Goal: Task Accomplishment & Management: Complete application form

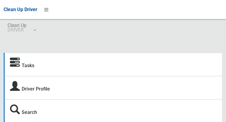
click at [18, 65] on icon at bounding box center [15, 63] width 10 height 10
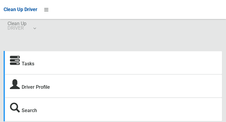
scroll to position [3, 0]
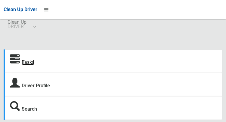
click at [26, 64] on link "Tasks" at bounding box center [28, 63] width 13 height 6
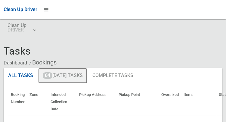
click at [63, 78] on link "64 [DATE] Tasks" at bounding box center [62, 76] width 49 height 16
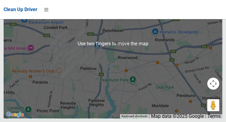
scroll to position [5100, 0]
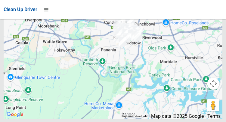
scroll to position [5087, 0]
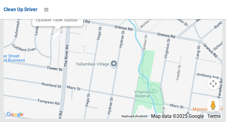
click at [80, 8] on button "Close" at bounding box center [72, 0] width 14 height 14
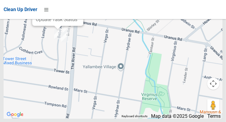
click at [80, 8] on button "Close" at bounding box center [72, 0] width 14 height 14
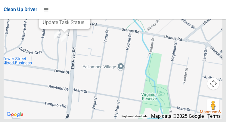
click at [87, 11] on button "Close" at bounding box center [79, 3] width 14 height 14
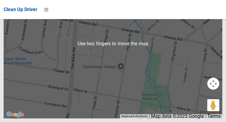
scroll to position [5084, 0]
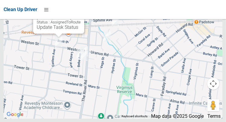
click at [81, 15] on button "Close" at bounding box center [73, 8] width 14 height 14
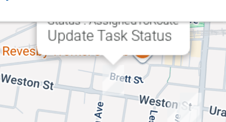
scroll to position [5132, 0]
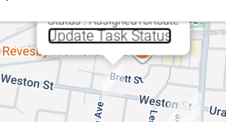
click at [43, 27] on link "Update Task Status" at bounding box center [55, 24] width 41 height 6
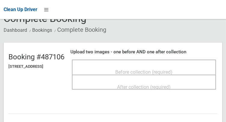
scroll to position [34, 0]
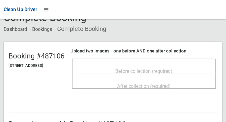
click at [192, 67] on div "Before collection (required)" at bounding box center [143, 71] width 131 height 11
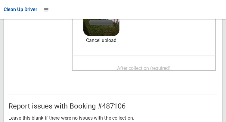
scroll to position [106, 0]
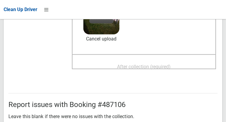
click at [166, 64] on span "After collection (required)" at bounding box center [144, 67] width 54 height 6
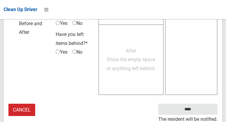
scroll to position [543, 0]
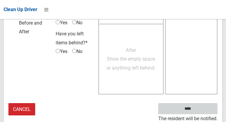
click at [204, 105] on input "****" at bounding box center [187, 108] width 59 height 11
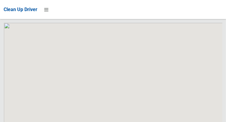
scroll to position [5135, 0]
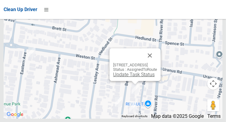
click at [115, 78] on link "Update Task Status" at bounding box center [133, 75] width 41 height 6
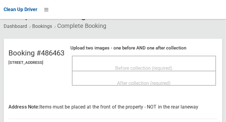
scroll to position [38, 0]
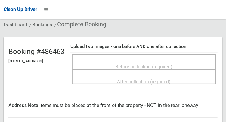
click at [194, 64] on div "Before collection (required)" at bounding box center [143, 66] width 131 height 11
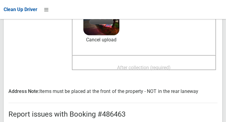
scroll to position [106, 0]
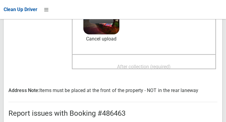
click at [150, 64] on span "After collection (required)" at bounding box center [144, 67] width 54 height 6
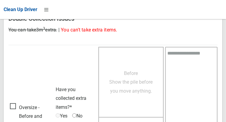
scroll to position [552, 0]
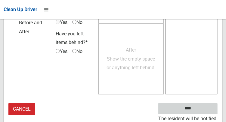
click at [197, 112] on input "****" at bounding box center [187, 108] width 59 height 11
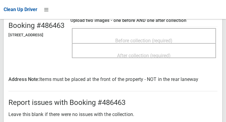
scroll to position [81, 0]
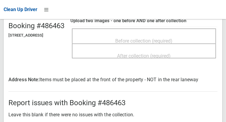
click at [173, 38] on span "Before collection (required)" at bounding box center [143, 41] width 57 height 6
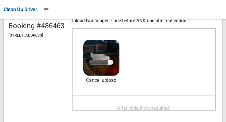
click at [171, 106] on span "After collection (required)" at bounding box center [144, 109] width 54 height 6
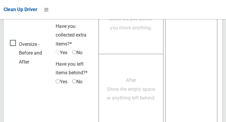
scroll to position [568, 0]
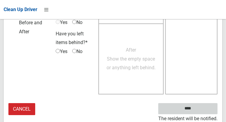
click at [200, 110] on input "****" at bounding box center [187, 108] width 59 height 11
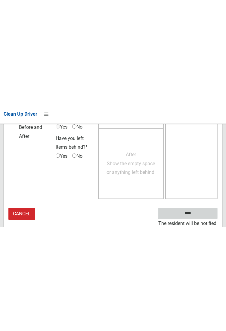
scroll to position [373, 0]
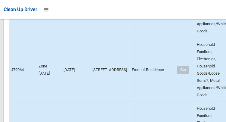
scroll to position [5135, 0]
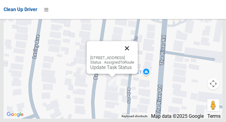
click at [134, 56] on button "Close" at bounding box center [127, 48] width 14 height 14
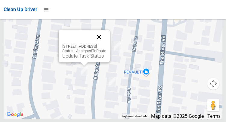
click at [106, 44] on button "Close" at bounding box center [99, 37] width 14 height 14
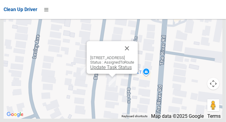
click at [103, 70] on link "Update Task Status" at bounding box center [110, 68] width 41 height 6
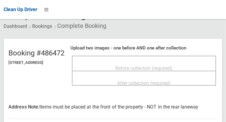
scroll to position [37, 0]
click at [133, 65] on span "Before collection (required)" at bounding box center [143, 68] width 57 height 6
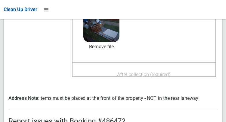
scroll to position [97, 0]
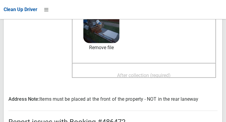
click at [130, 73] on span "After collection (required)" at bounding box center [144, 76] width 54 height 6
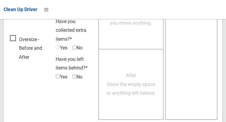
scroll to position [552, 0]
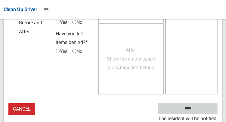
click at [195, 113] on input "****" at bounding box center [187, 108] width 59 height 11
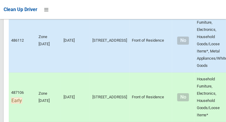
scroll to position [5135, 0]
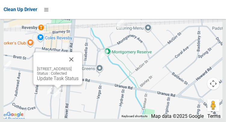
click at [59, 81] on div "19 Bebe Avenue, REVESBY NSW 2212 Status : Collected Update Task Status" at bounding box center [57, 74] width 41 height 15
click at [62, 81] on link "Update Task Status" at bounding box center [57, 79] width 41 height 6
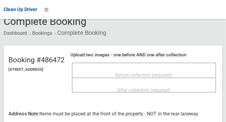
scroll to position [30, 0]
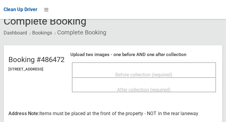
click at [147, 74] on span "Before collection (required)" at bounding box center [143, 75] width 57 height 6
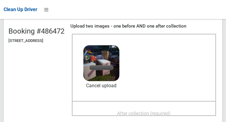
scroll to position [66, 0]
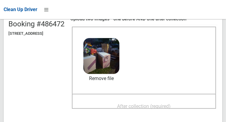
click at [161, 105] on span "After collection (required)" at bounding box center [144, 107] width 54 height 6
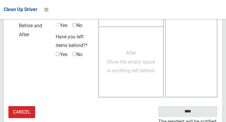
scroll to position [552, 0]
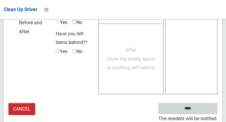
click at [190, 110] on input "****" at bounding box center [187, 108] width 59 height 11
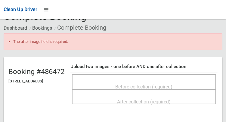
scroll to position [35, 0]
click at [135, 84] on span "Before collection (required)" at bounding box center [143, 87] width 57 height 6
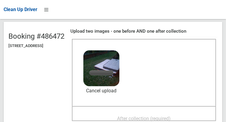
scroll to position [71, 0]
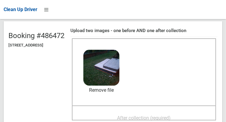
click at [124, 115] on span "After collection (required)" at bounding box center [144, 118] width 54 height 6
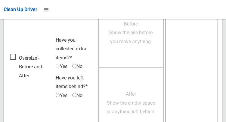
scroll to position [568, 0]
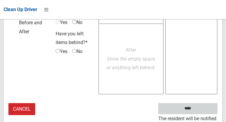
click at [197, 111] on input "****" at bounding box center [187, 108] width 59 height 11
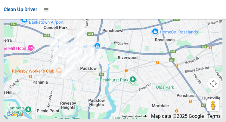
scroll to position [5135, 0]
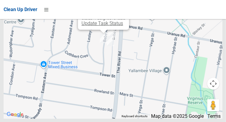
click at [103, 26] on link "Update Task Status" at bounding box center [101, 23] width 41 height 6
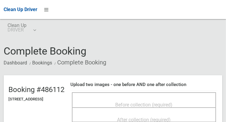
click at [125, 103] on span "Before collection (required)" at bounding box center [143, 105] width 57 height 6
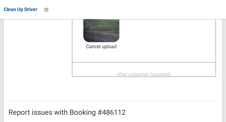
scroll to position [98, 0]
click at [128, 72] on span "After collection (required)" at bounding box center [144, 75] width 54 height 6
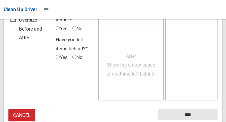
scroll to position [543, 0]
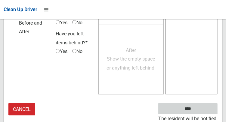
click at [193, 113] on input "****" at bounding box center [187, 108] width 59 height 11
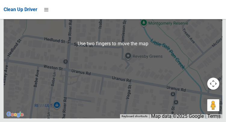
scroll to position [5128, 0]
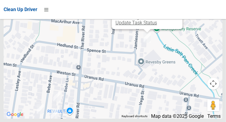
click at [147, 26] on link "Update Task Status" at bounding box center [135, 23] width 41 height 6
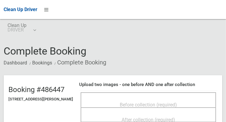
click at [156, 102] on span "Before collection (required)" at bounding box center [148, 105] width 57 height 6
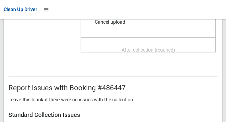
scroll to position [123, 0]
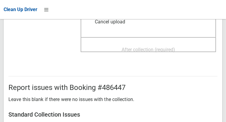
click at [164, 50] on span "After collection (required)" at bounding box center [148, 50] width 54 height 6
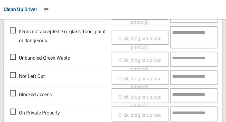
scroll to position [543, 0]
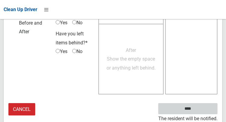
click at [201, 110] on input "****" at bounding box center [187, 108] width 59 height 11
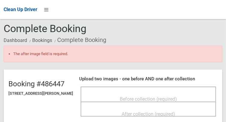
scroll to position [26, 0]
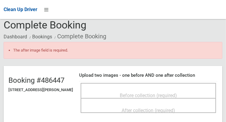
click at [195, 93] on div "Before collection (required)" at bounding box center [148, 95] width 122 height 11
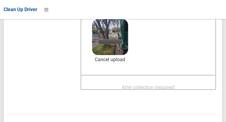
scroll to position [102, 0]
click at [137, 87] on span "After collection (required)" at bounding box center [148, 87] width 54 height 6
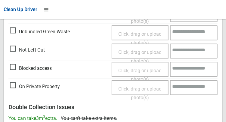
scroll to position [560, 0]
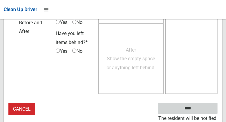
click at [188, 113] on input "****" at bounding box center [187, 108] width 59 height 11
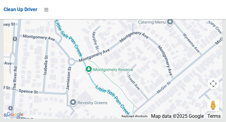
scroll to position [5135, 0]
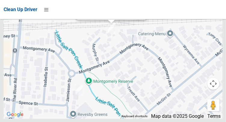
click at [109, 16] on link "Update Task Status" at bounding box center [99, 14] width 41 height 6
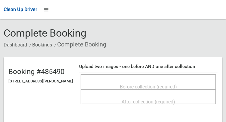
scroll to position [24, 0]
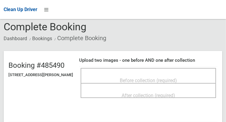
click at [170, 78] on span "Before collection (required)" at bounding box center [148, 81] width 57 height 6
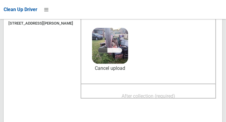
scroll to position [76, 0]
click at [160, 95] on span "After collection (required)" at bounding box center [148, 96] width 54 height 6
click at [184, 98] on div "After collection (required)" at bounding box center [148, 95] width 122 height 11
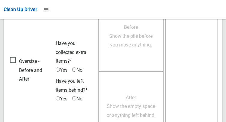
scroll to position [543, 0]
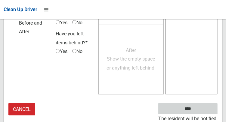
click at [200, 109] on input "****" at bounding box center [187, 108] width 59 height 11
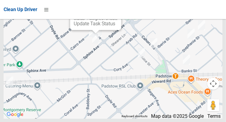
scroll to position [5119, 0]
click at [97, 26] on link "Update Task Status" at bounding box center [94, 24] width 41 height 6
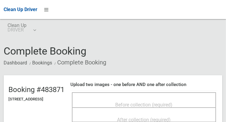
click at [192, 103] on div "Before collection (required)" at bounding box center [143, 104] width 131 height 11
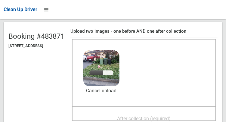
scroll to position [58, 0]
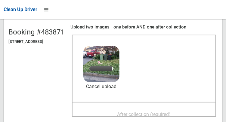
click at [153, 112] on span "After collection (required)" at bounding box center [144, 115] width 54 height 6
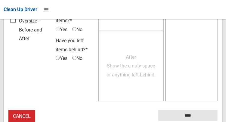
scroll to position [543, 0]
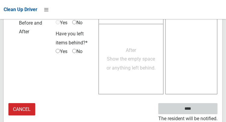
click at [199, 108] on input "****" at bounding box center [187, 108] width 59 height 11
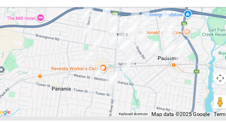
scroll to position [5135, 0]
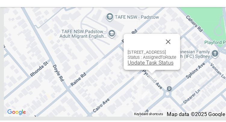
click at [115, 73] on link "Update Task Status" at bounding box center [135, 70] width 41 height 6
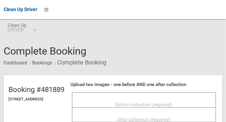
click at [173, 102] on span "Before collection (required)" at bounding box center [143, 105] width 57 height 6
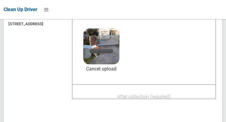
scroll to position [76, 0]
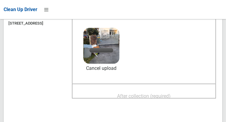
click at [167, 96] on span "After collection (required)" at bounding box center [144, 96] width 54 height 6
click at [194, 98] on div "After collection (required)" at bounding box center [143, 95] width 131 height 11
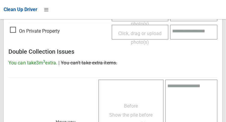
scroll to position [543, 0]
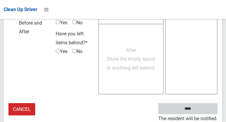
click at [203, 111] on input "****" at bounding box center [187, 108] width 59 height 11
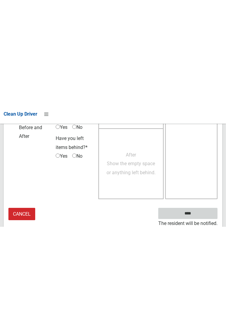
scroll to position [347, 0]
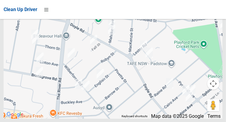
scroll to position [5135, 0]
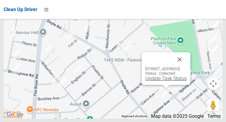
click at [163, 81] on link "Update Task Status" at bounding box center [165, 79] width 41 height 6
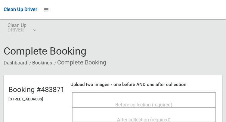
click at [183, 99] on div "Before collection (required)" at bounding box center [143, 104] width 131 height 11
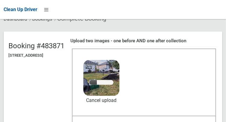
scroll to position [51, 0]
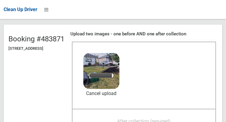
click at [161, 120] on span "After collection (required)" at bounding box center [144, 122] width 54 height 6
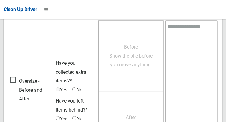
scroll to position [543, 0]
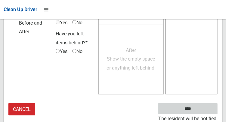
click at [190, 110] on input "****" at bounding box center [187, 108] width 59 height 11
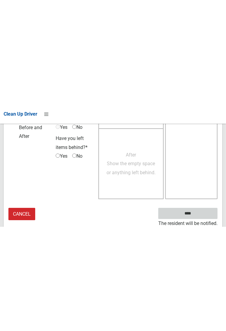
scroll to position [347, 0]
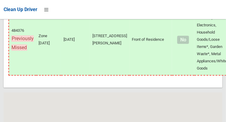
scroll to position [5135, 0]
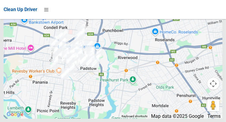
click at [184, 113] on div at bounding box center [113, 43] width 219 height 150
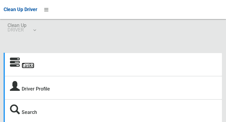
click at [30, 64] on link "Tasks" at bounding box center [28, 66] width 13 height 6
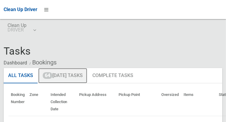
click at [75, 76] on link "64 [DATE] Tasks" at bounding box center [62, 76] width 49 height 16
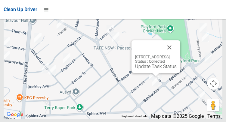
scroll to position [5134, 0]
click at [176, 55] on button "Close" at bounding box center [169, 47] width 14 height 14
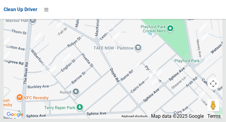
click at [186, 59] on div at bounding box center [113, 43] width 219 height 150
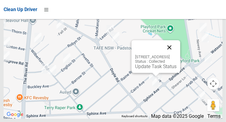
click at [176, 55] on button "Close" at bounding box center [169, 47] width 14 height 14
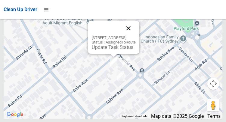
click at [136, 35] on button "Close" at bounding box center [128, 28] width 14 height 14
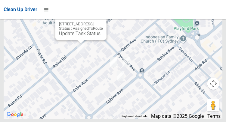
scroll to position [5069, 0]
click at [81, 36] on link "Update Task Status" at bounding box center [79, 34] width 41 height 6
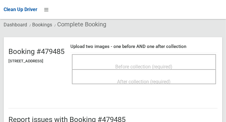
scroll to position [38, 0]
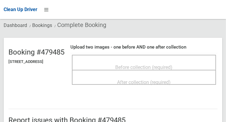
click at [130, 66] on span "Before collection (required)" at bounding box center [143, 68] width 57 height 6
click at [187, 63] on div "Before collection (required)" at bounding box center [143, 67] width 131 height 11
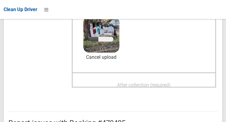
scroll to position [87, 0]
click at [184, 84] on div "After collection (required)" at bounding box center [143, 85] width 131 height 11
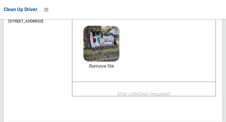
scroll to position [82, 0]
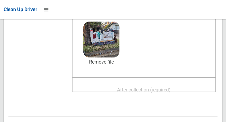
click at [183, 90] on div "After collection (required)" at bounding box center [143, 89] width 131 height 11
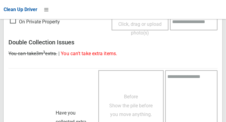
scroll to position [543, 0]
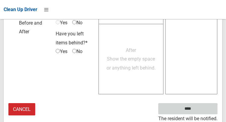
click at [197, 109] on input "****" at bounding box center [187, 108] width 59 height 11
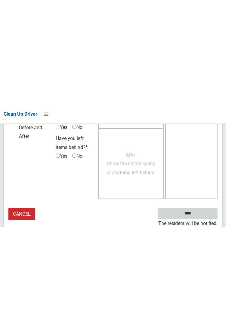
scroll to position [347, 0]
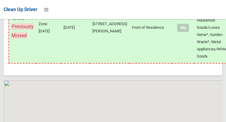
scroll to position [5135, 0]
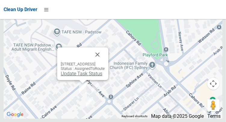
click at [83, 77] on link "Update Task Status" at bounding box center [81, 74] width 41 height 6
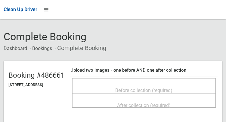
scroll to position [35, 0]
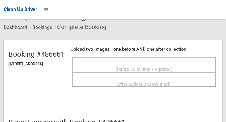
click at [173, 67] on span "Before collection (required)" at bounding box center [143, 70] width 57 height 6
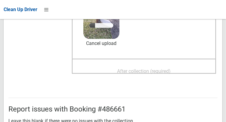
scroll to position [101, 0]
click at [149, 74] on span "After collection (required)" at bounding box center [144, 72] width 54 height 6
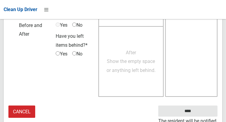
scroll to position [543, 0]
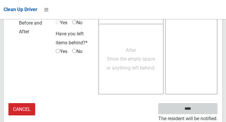
click at [202, 108] on input "****" at bounding box center [187, 108] width 59 height 11
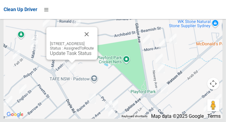
scroll to position [5135, 0]
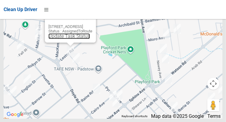
click at [51, 39] on link "Update Task Status" at bounding box center [68, 36] width 41 height 6
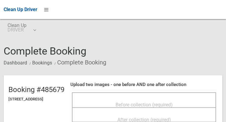
scroll to position [11, 0]
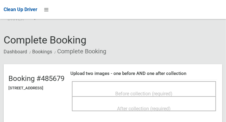
click at [187, 92] on div "Before collection (required)" at bounding box center [143, 93] width 131 height 11
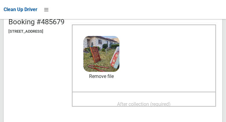
scroll to position [69, 0]
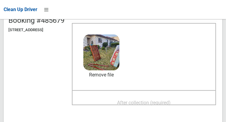
click at [171, 100] on span "After collection (required)" at bounding box center [144, 103] width 54 height 6
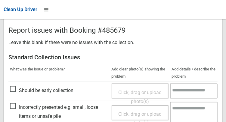
scroll to position [543, 0]
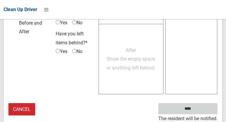
click at [192, 110] on input "****" at bounding box center [187, 108] width 59 height 11
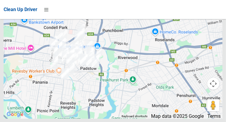
scroll to position [5135, 0]
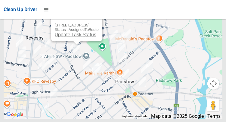
click at [55, 38] on link "Update Task Status" at bounding box center [75, 35] width 41 height 6
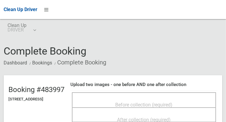
click at [178, 99] on div "Before collection (required)" at bounding box center [143, 104] width 131 height 11
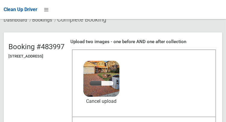
scroll to position [43, 0]
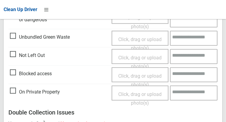
scroll to position [543, 0]
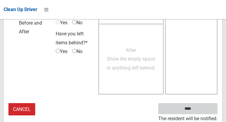
click at [204, 110] on input "****" at bounding box center [187, 108] width 59 height 11
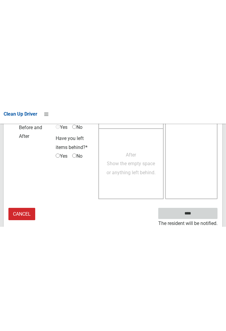
scroll to position [347, 0]
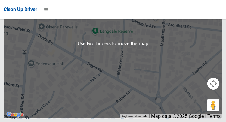
scroll to position [5085, 0]
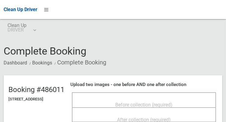
click at [188, 100] on div "Before collection (required)" at bounding box center [143, 104] width 131 height 11
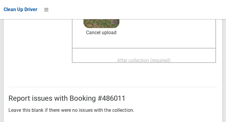
scroll to position [109, 0]
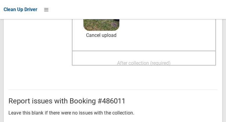
click at [159, 63] on span "After collection (required)" at bounding box center [144, 63] width 54 height 6
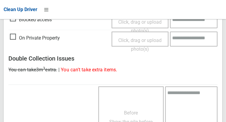
scroll to position [543, 0]
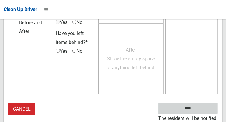
click at [197, 113] on input "****" at bounding box center [187, 108] width 59 height 11
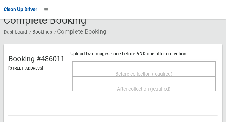
scroll to position [34, 0]
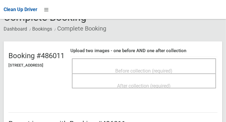
click at [199, 68] on div "Before collection (required)" at bounding box center [143, 70] width 131 height 11
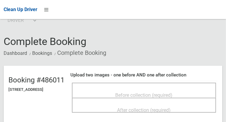
scroll to position [0, 0]
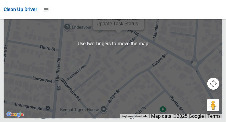
scroll to position [5089, 0]
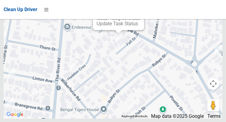
click at [139, 12] on button "Close" at bounding box center [133, 4] width 14 height 14
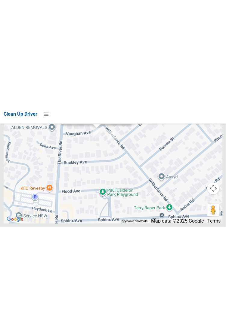
scroll to position [4939, 0]
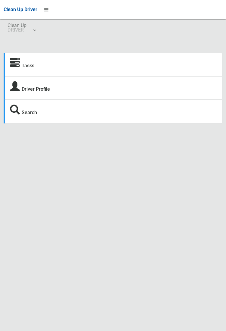
click at [17, 63] on icon at bounding box center [15, 63] width 10 height 10
click at [18, 62] on icon at bounding box center [15, 63] width 10 height 10
click at [22, 61] on strong "Tasks" at bounding box center [22, 65] width 24 height 8
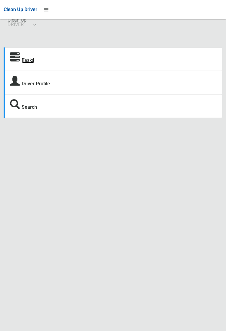
click at [24, 57] on link "Tasks" at bounding box center [28, 60] width 13 height 6
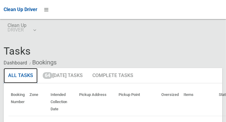
click at [21, 77] on link "All Tasks" at bounding box center [21, 76] width 34 height 16
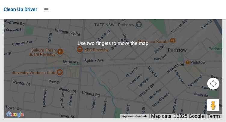
scroll to position [1683, 0]
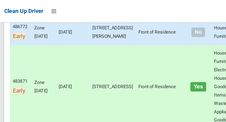
scroll to position [130, 0]
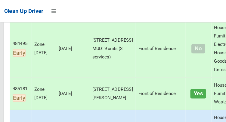
click at [159, 81] on td "Yes" at bounding box center [170, 81] width 22 height 28
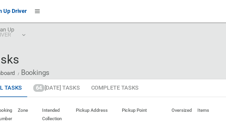
scroll to position [0, 0]
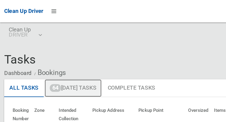
click at [58, 74] on link "64 Today's Tasks" at bounding box center [62, 76] width 49 height 16
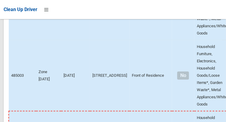
scroll to position [5135, 0]
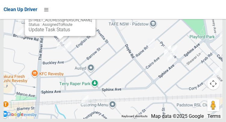
click at [57, 36] on div "[STREET_ADDRESS][PERSON_NAME] Status : AssignedToRoute Update Task Status" at bounding box center [60, 19] width 71 height 33
click at [54, 32] on link "Update Task Status" at bounding box center [48, 30] width 41 height 6
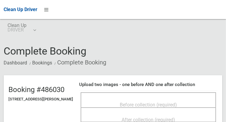
click at [147, 102] on span "Before collection (required)" at bounding box center [148, 105] width 57 height 6
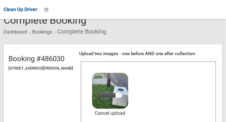
scroll to position [35, 0]
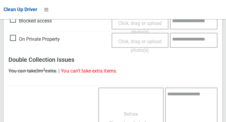
scroll to position [543, 0]
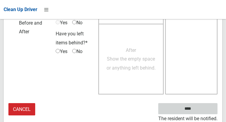
click at [187, 108] on input "****" at bounding box center [187, 108] width 59 height 11
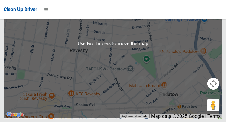
scroll to position [5134, 0]
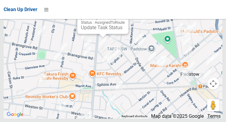
click at [97, 34] on div "[STREET_ADDRESS] Status : AssignedToRoute Update Task Status" at bounding box center [102, 17] width 51 height 33
click at [95, 30] on link "Update Task Status" at bounding box center [101, 28] width 41 height 6
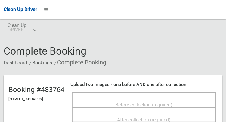
click at [152, 103] on span "Before collection (required)" at bounding box center [143, 105] width 57 height 6
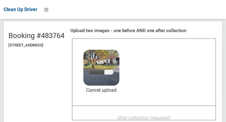
scroll to position [55, 0]
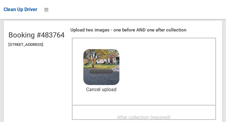
click at [171, 116] on span "After collection (required)" at bounding box center [144, 118] width 54 height 6
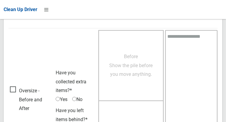
scroll to position [543, 0]
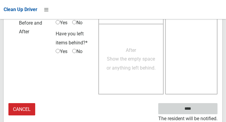
click at [201, 110] on input "****" at bounding box center [187, 108] width 59 height 11
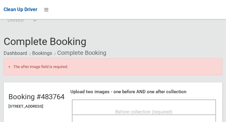
scroll to position [11, 0]
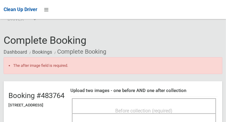
click at [192, 105] on div "Before collection (required)" at bounding box center [143, 110] width 131 height 11
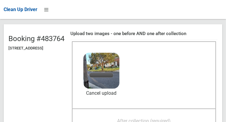
scroll to position [68, 0]
click at [171, 118] on span "After collection (required)" at bounding box center [144, 121] width 54 height 6
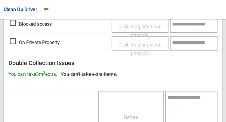
scroll to position [560, 0]
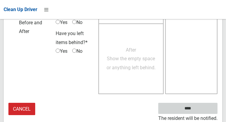
click at [205, 108] on input "****" at bounding box center [187, 108] width 59 height 11
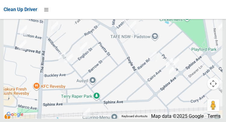
scroll to position [5135, 0]
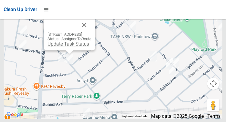
click at [47, 47] on link "Update Task Status" at bounding box center [67, 44] width 41 height 6
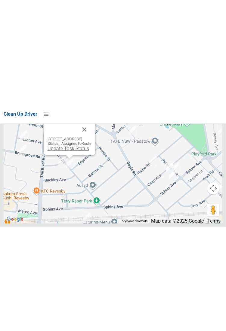
scroll to position [4939, 0]
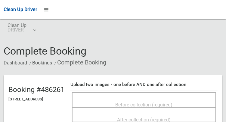
click at [181, 99] on div "Before collection (required)" at bounding box center [143, 104] width 131 height 11
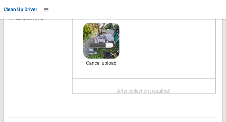
scroll to position [82, 0]
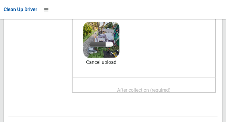
click at [167, 87] on span "After collection (required)" at bounding box center [144, 90] width 54 height 6
click at [159, 87] on span "After collection (required)" at bounding box center [144, 90] width 54 height 6
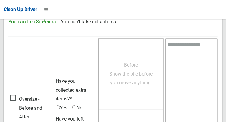
scroll to position [543, 0]
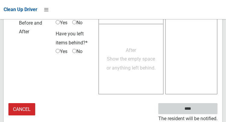
click at [176, 108] on input "****" at bounding box center [187, 108] width 59 height 11
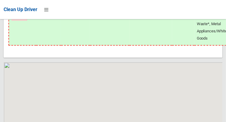
scroll to position [5135, 0]
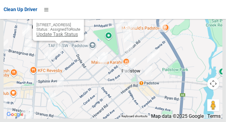
click at [36, 37] on link "Update Task Status" at bounding box center [56, 35] width 41 height 6
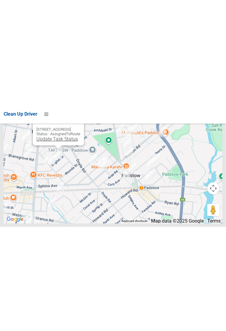
scroll to position [4939, 0]
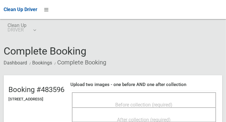
click at [94, 101] on div "Before collection (required)" at bounding box center [143, 104] width 131 height 11
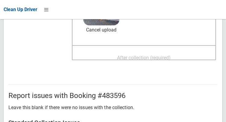
scroll to position [112, 0]
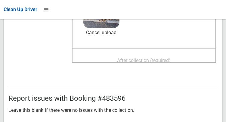
click at [171, 58] on span "After collection (required)" at bounding box center [144, 61] width 54 height 6
click at [155, 61] on span "After collection (required)" at bounding box center [144, 61] width 54 height 6
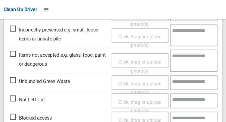
scroll to position [543, 0]
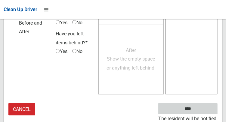
click at [197, 111] on input "****" at bounding box center [187, 108] width 59 height 11
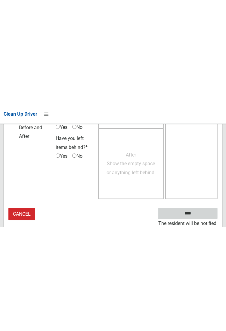
scroll to position [347, 0]
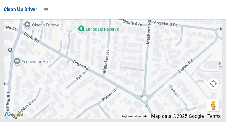
scroll to position [5135, 0]
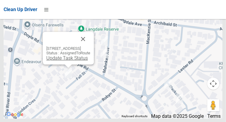
click at [69, 61] on link "Update Task Status" at bounding box center [66, 58] width 41 height 6
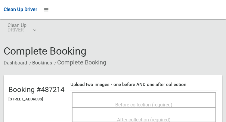
click at [146, 99] on div "Before collection (required)" at bounding box center [143, 104] width 131 height 11
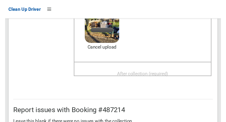
scroll to position [95, 0]
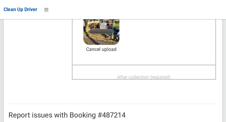
click at [167, 80] on span "After collection (required)" at bounding box center [144, 78] width 54 height 6
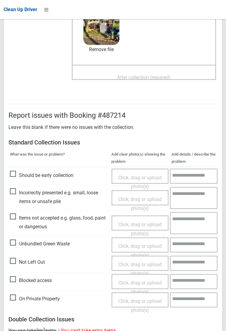
click at [131, 80] on span "After collection (required)" at bounding box center [144, 78] width 54 height 6
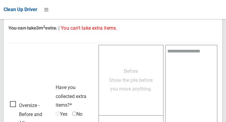
scroll to position [543, 0]
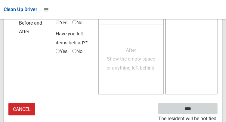
click at [200, 109] on input "****" at bounding box center [187, 108] width 59 height 11
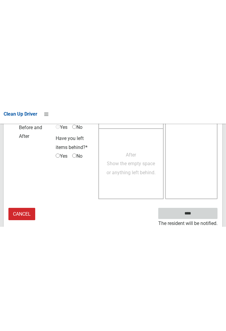
scroll to position [347, 0]
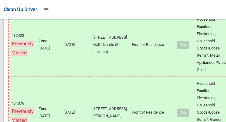
scroll to position [5135, 0]
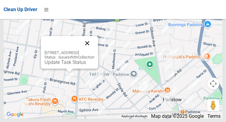
click at [94, 51] on button "Close" at bounding box center [87, 43] width 14 height 14
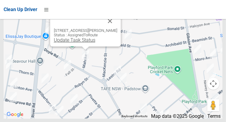
click at [58, 43] on link "Update Task Status" at bounding box center [74, 40] width 41 height 6
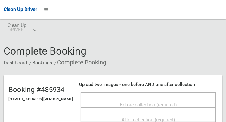
click at [178, 99] on div "Before collection (required)" at bounding box center [148, 104] width 122 height 11
click at [189, 100] on div "Before collection (required)" at bounding box center [148, 104] width 122 height 11
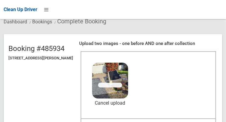
scroll to position [45, 0]
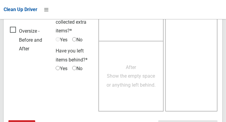
scroll to position [543, 0]
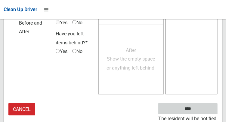
click at [197, 111] on input "****" at bounding box center [187, 108] width 59 height 11
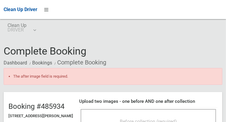
click at [182, 116] on div "Before collection (required)" at bounding box center [148, 121] width 122 height 11
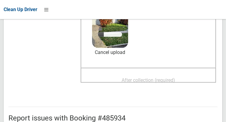
click at [167, 81] on span "After collection (required)" at bounding box center [148, 81] width 54 height 6
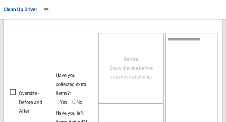
scroll to position [560, 0]
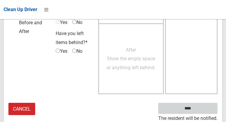
click at [197, 113] on input "****" at bounding box center [187, 108] width 59 height 11
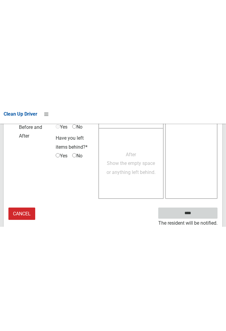
scroll to position [364, 0]
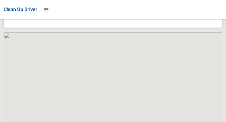
scroll to position [5135, 0]
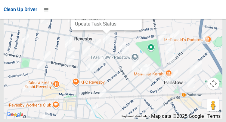
click at [109, 34] on div at bounding box center [107, 32] width 8 height 4
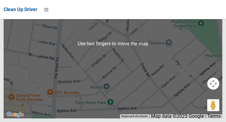
scroll to position [5083, 0]
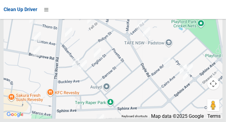
click at [140, 41] on div at bounding box center [113, 43] width 219 height 150
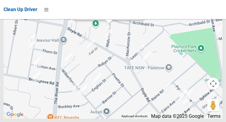
click at [104, 16] on link "Update Task Status" at bounding box center [97, 14] width 41 height 6
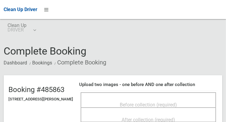
click at [177, 102] on span "Before collection (required)" at bounding box center [148, 105] width 57 height 6
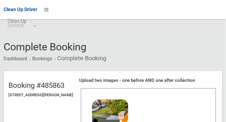
scroll to position [67, 0]
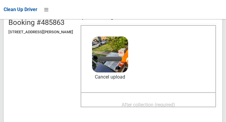
click at [175, 108] on span "After collection (required)" at bounding box center [148, 105] width 54 height 6
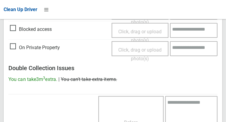
scroll to position [543, 0]
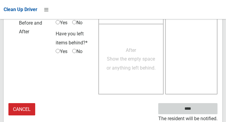
click at [200, 109] on input "****" at bounding box center [187, 108] width 59 height 11
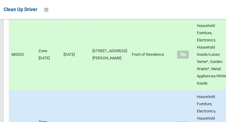
scroll to position [5135, 0]
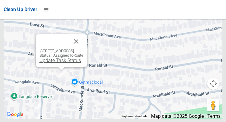
click at [39, 63] on link "Update Task Status" at bounding box center [59, 61] width 41 height 6
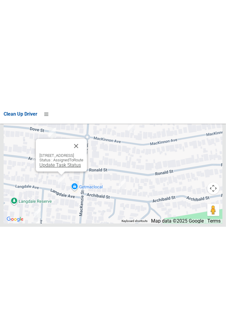
scroll to position [4939, 0]
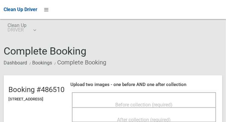
click at [173, 102] on span "Before collection (required)" at bounding box center [143, 105] width 57 height 6
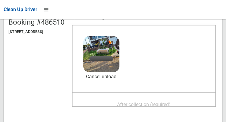
scroll to position [69, 0]
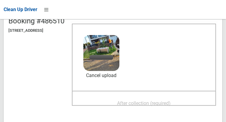
click at [171, 103] on span "After collection (required)" at bounding box center [144, 104] width 54 height 6
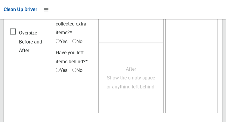
scroll to position [543, 0]
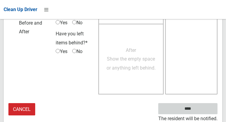
click at [199, 106] on input "****" at bounding box center [187, 108] width 59 height 11
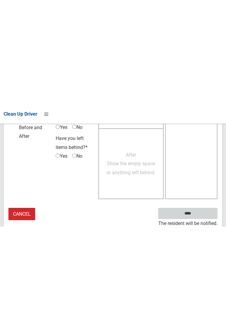
scroll to position [347, 0]
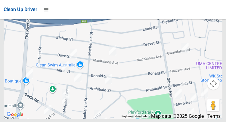
scroll to position [5135, 0]
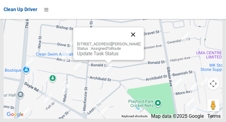
click at [136, 42] on button "Close" at bounding box center [133, 34] width 14 height 14
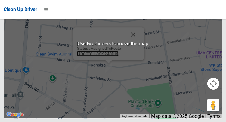
scroll to position [5119, 0]
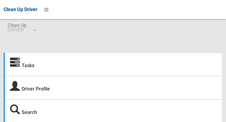
click at [18, 62] on icon at bounding box center [15, 63] width 10 height 10
click at [88, 59] on div "Tasks" at bounding box center [113, 64] width 219 height 23
click at [146, 70] on div "Tasks" at bounding box center [113, 64] width 219 height 23
click at [151, 68] on div "Tasks" at bounding box center [113, 64] width 219 height 23
click at [140, 71] on div "Tasks" at bounding box center [113, 64] width 219 height 23
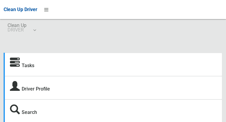
click at [140, 68] on div "Tasks" at bounding box center [113, 64] width 219 height 23
click at [13, 62] on icon at bounding box center [15, 63] width 10 height 10
click at [34, 69] on link "Tasks" at bounding box center [28, 66] width 13 height 6
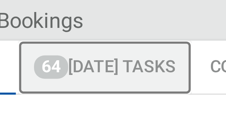
click at [59, 77] on link "64 [DATE] Tasks" at bounding box center [62, 76] width 49 height 16
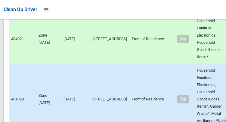
scroll to position [5135, 0]
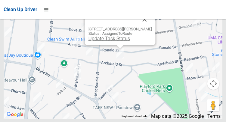
click at [115, 41] on link "Update Task Status" at bounding box center [108, 39] width 41 height 6
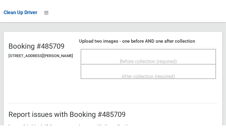
scroll to position [47, 0]
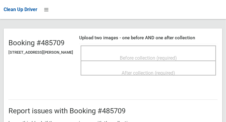
click at [131, 58] on span "Before collection (required)" at bounding box center [148, 58] width 57 height 6
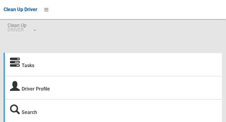
click at [167, 60] on div "Tasks" at bounding box center [113, 64] width 219 height 23
click at [26, 64] on link "Tasks" at bounding box center [28, 66] width 13 height 6
click at [26, 68] on link "Tasks" at bounding box center [28, 66] width 13 height 6
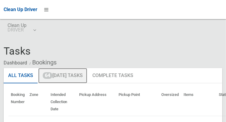
click at [72, 77] on link "64 Today's Tasks" at bounding box center [62, 76] width 49 height 16
click at [72, 78] on link "64 Today's Tasks" at bounding box center [62, 76] width 49 height 16
click at [65, 78] on link "64 Today's Tasks" at bounding box center [62, 76] width 49 height 16
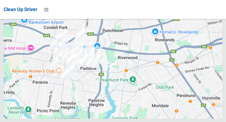
scroll to position [5135, 0]
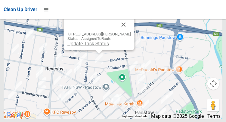
click at [93, 47] on link "Update Task Status" at bounding box center [87, 44] width 41 height 6
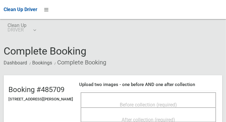
click at [141, 103] on span "Before collection (required)" at bounding box center [148, 105] width 57 height 6
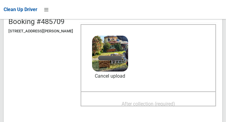
scroll to position [69, 0]
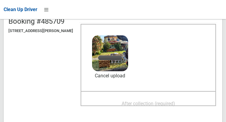
click at [162, 106] on span "After collection (required)" at bounding box center [148, 104] width 54 height 6
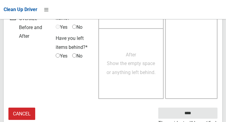
scroll to position [543, 0]
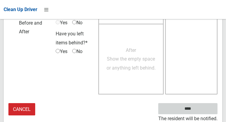
click at [186, 110] on input "****" at bounding box center [187, 108] width 59 height 11
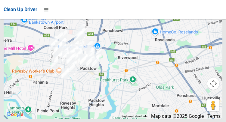
scroll to position [5135, 0]
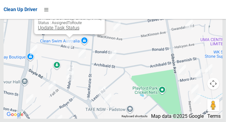
click at [51, 31] on link "Update Task Status" at bounding box center [58, 28] width 41 height 6
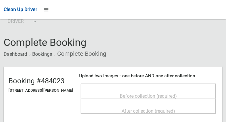
scroll to position [13, 0]
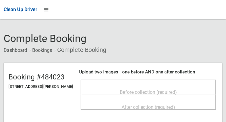
click at [194, 87] on div "Before collection (required)" at bounding box center [148, 92] width 122 height 11
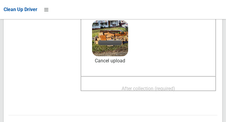
scroll to position [84, 0]
click at [170, 90] on span "After collection (required)" at bounding box center [148, 89] width 54 height 6
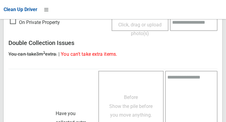
scroll to position [543, 0]
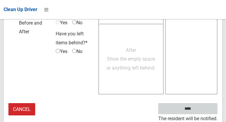
click at [202, 110] on input "****" at bounding box center [187, 108] width 59 height 11
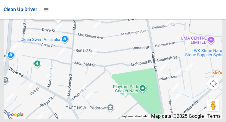
scroll to position [5135, 0]
click at [36, 16] on link "Update Task Status" at bounding box center [56, 14] width 41 height 6
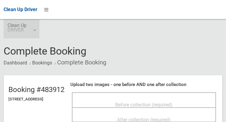
click at [38, 28] on link "Clean Up DRIVER" at bounding box center [22, 28] width 36 height 19
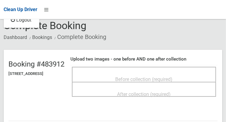
scroll to position [26, 0]
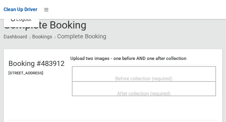
click at [171, 75] on div at bounding box center [113, 61] width 226 height 122
click at [152, 76] on span "Before collection (required)" at bounding box center [143, 79] width 57 height 6
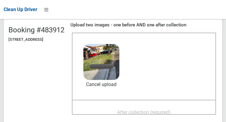
scroll to position [61, 0]
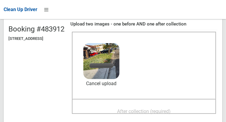
click at [142, 109] on span "After collection (required)" at bounding box center [144, 112] width 54 height 6
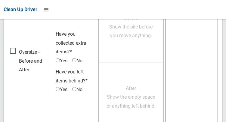
scroll to position [543, 0]
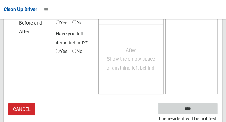
click at [202, 107] on input "****" at bounding box center [187, 108] width 59 height 11
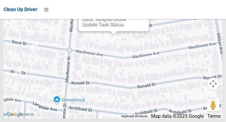
scroll to position [5135, 0]
click at [108, 31] on div "44 Mackinnon Avenue, PADSTOW NSW 2211 Status : AssignedToRoute Update Task Stat…" at bounding box center [113, 14] width 71 height 33
click at [83, 28] on link "Update Task Status" at bounding box center [102, 25] width 41 height 6
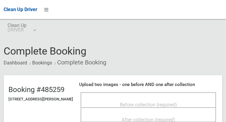
click at [177, 102] on span "Before collection (required)" at bounding box center [148, 105] width 57 height 6
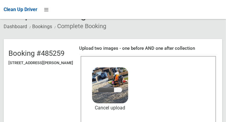
scroll to position [43, 0]
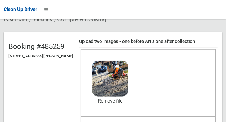
click at [175, 122] on div "After collection (required)" at bounding box center [148, 124] width 135 height 15
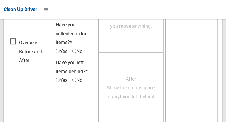
scroll to position [543, 0]
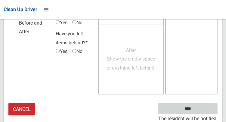
click at [198, 115] on small "The resident will be notified." at bounding box center [187, 119] width 59 height 9
click at [197, 110] on input "****" at bounding box center [187, 108] width 59 height 11
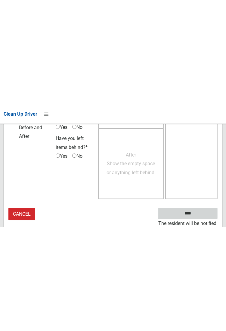
scroll to position [347, 0]
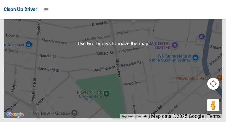
scroll to position [5109, 0]
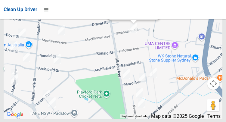
click at [131, 16] on link "Update Task Status" at bounding box center [132, 14] width 41 height 6
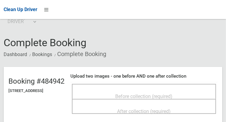
scroll to position [16, 0]
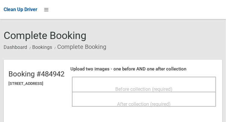
click at [173, 87] on span "Before collection (required)" at bounding box center [143, 90] width 57 height 6
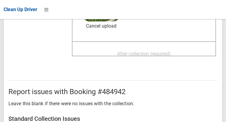
scroll to position [118, 0]
click at [171, 51] on span "After collection (required)" at bounding box center [144, 54] width 54 height 6
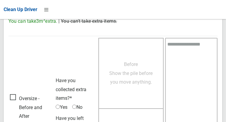
scroll to position [543, 0]
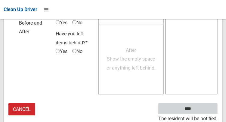
click at [202, 109] on input "****" at bounding box center [187, 108] width 59 height 11
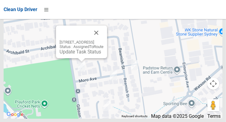
scroll to position [5135, 0]
click at [85, 55] on link "Update Task Status" at bounding box center [80, 52] width 41 height 6
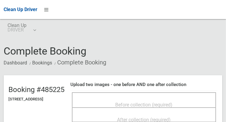
click at [125, 102] on span "Before collection (required)" at bounding box center [143, 105] width 57 height 6
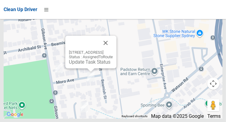
scroll to position [5135, 0]
click at [69, 65] on link "Update Task Status" at bounding box center [89, 62] width 41 height 6
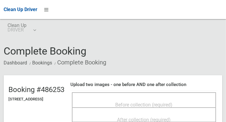
click at [185, 101] on div "Before collection (required)" at bounding box center [143, 104] width 131 height 11
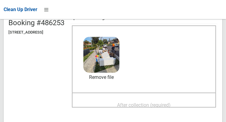
scroll to position [68, 0]
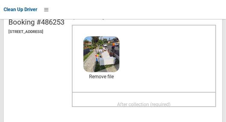
click at [166, 102] on span "After collection (required)" at bounding box center [144, 105] width 54 height 6
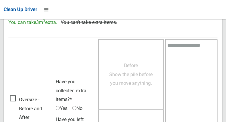
scroll to position [543, 0]
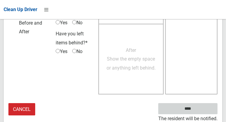
click at [197, 113] on input "****" at bounding box center [187, 108] width 59 height 11
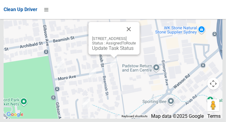
scroll to position [5135, 0]
click at [116, 51] on link "Update Task Status" at bounding box center [112, 48] width 41 height 6
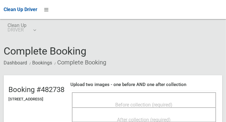
click at [173, 102] on span "Before collection (required)" at bounding box center [143, 105] width 57 height 6
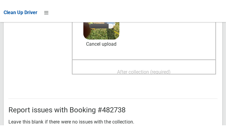
scroll to position [104, 0]
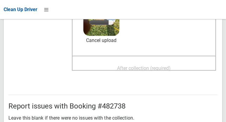
click at [189, 67] on div "After collection (required)" at bounding box center [143, 68] width 131 height 11
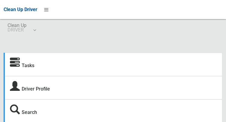
click at [21, 69] on strong "Tasks" at bounding box center [22, 65] width 24 height 8
click at [16, 63] on icon at bounding box center [15, 63] width 10 height 10
click at [26, 67] on link "Tasks" at bounding box center [28, 66] width 13 height 6
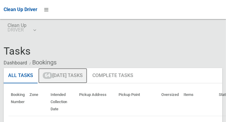
click at [54, 78] on link "64 [DATE] Tasks" at bounding box center [62, 76] width 49 height 16
click at [80, 78] on link "64 [DATE] Tasks" at bounding box center [62, 76] width 49 height 16
click at [83, 75] on link "64 [DATE] Tasks" at bounding box center [62, 76] width 49 height 16
click at [77, 75] on link "64 [DATE] Tasks" at bounding box center [62, 76] width 49 height 16
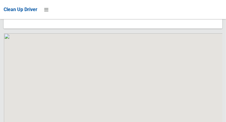
scroll to position [5135, 0]
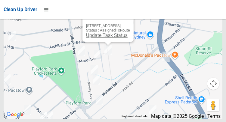
click at [104, 38] on link "Update Task Status" at bounding box center [106, 35] width 41 height 6
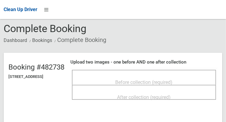
scroll to position [23, 0]
click at [159, 79] on span "Before collection (required)" at bounding box center [143, 82] width 57 height 6
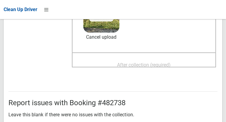
scroll to position [109, 0]
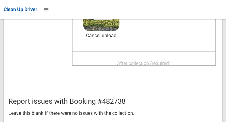
click at [171, 64] on span "After collection (required)" at bounding box center [144, 64] width 54 height 6
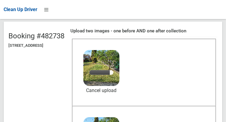
scroll to position [53, 0]
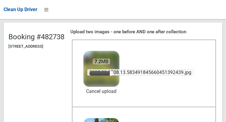
click at [129, 74] on span "2025-09-2508.13.583491845660451392439.jpg" at bounding box center [140, 72] width 106 height 6
click at [128, 75] on span "2025-09-2508.13.583491845660451392439.jpg" at bounding box center [140, 72] width 106 height 6
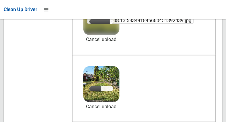
scroll to position [104, 0]
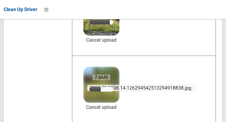
click at [123, 89] on span "2025-09-2508.14.126294542513294918838.jpg" at bounding box center [140, 88] width 106 height 6
click at [126, 90] on span "2025-09-2508.14.126294542513294918838.jpg" at bounding box center [140, 88] width 106 height 6
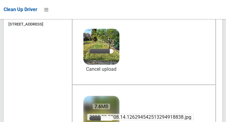
scroll to position [0, 0]
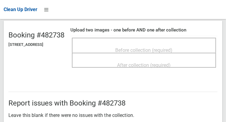
scroll to position [55, 0]
click at [138, 48] on span "Before collection (required)" at bounding box center [143, 50] width 57 height 6
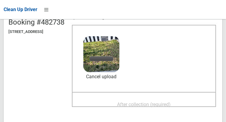
scroll to position [68, 0]
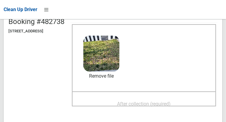
click at [146, 101] on span "After collection (required)" at bounding box center [144, 104] width 54 height 6
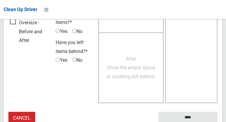
scroll to position [543, 0]
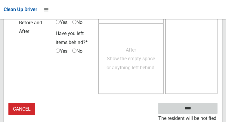
click at [197, 111] on input "****" at bounding box center [187, 108] width 59 height 11
click at [197, 112] on input "****" at bounding box center [187, 108] width 59 height 11
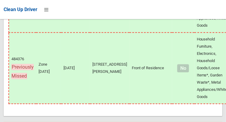
scroll to position [5135, 0]
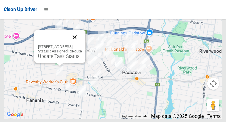
click at [82, 44] on button "Close" at bounding box center [74, 37] width 14 height 14
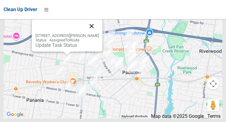
click at [92, 33] on button "Close" at bounding box center [91, 26] width 14 height 14
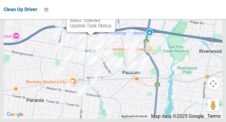
scroll to position [5126, 0]
click at [112, 14] on button "Close" at bounding box center [104, 6] width 14 height 14
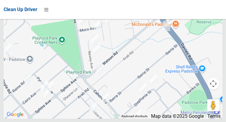
scroll to position [5135, 0]
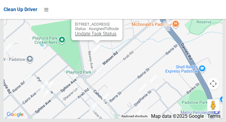
click at [97, 37] on link "Update Task Status" at bounding box center [95, 34] width 41 height 6
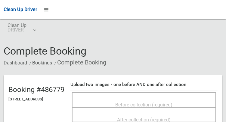
click at [173, 103] on span "Before collection (required)" at bounding box center [143, 105] width 57 height 6
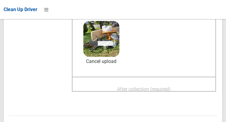
scroll to position [83, 0]
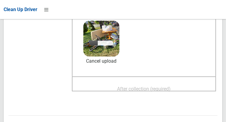
click at [158, 86] on span "After collection (required)" at bounding box center [144, 89] width 54 height 6
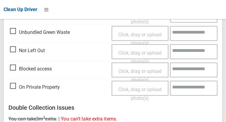
scroll to position [543, 0]
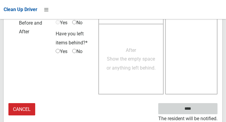
click at [199, 108] on input "****" at bounding box center [187, 108] width 59 height 11
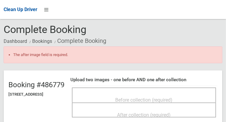
scroll to position [24, 0]
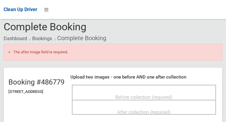
click at [200, 92] on div "Before collection (required)" at bounding box center [143, 97] width 131 height 11
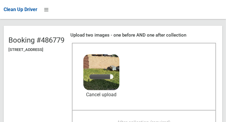
scroll to position [68, 0]
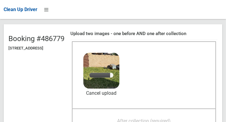
click at [188, 117] on div "After collection (required)" at bounding box center [143, 120] width 131 height 11
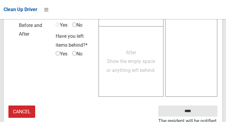
scroll to position [560, 0]
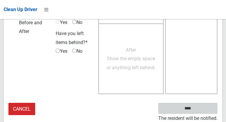
click at [189, 113] on input "****" at bounding box center [187, 108] width 59 height 11
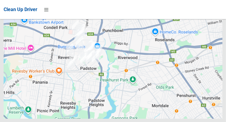
scroll to position [5135, 0]
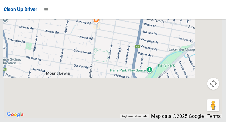
click at [124, 54] on div at bounding box center [113, 43] width 219 height 150
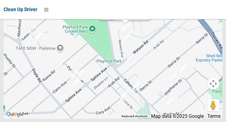
click at [118, 16] on link "Update Task Status" at bounding box center [123, 14] width 41 height 6
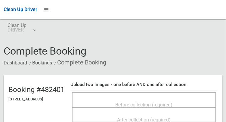
click at [139, 104] on span "Before collection (required)" at bounding box center [143, 105] width 57 height 6
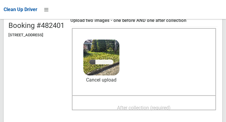
scroll to position [65, 0]
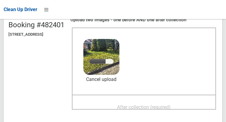
click at [171, 107] on span "After collection (required)" at bounding box center [144, 108] width 54 height 6
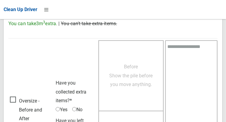
scroll to position [543, 0]
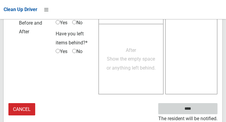
click at [200, 110] on input "****" at bounding box center [187, 108] width 59 height 11
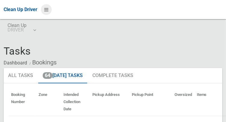
click at [48, 12] on icon at bounding box center [46, 10] width 4 height 10
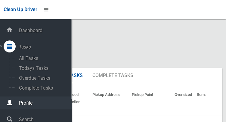
click at [12, 104] on div at bounding box center [10, 103] width 12 height 12
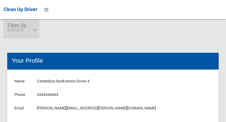
click at [32, 32] on span "Clean Up DRIVER" at bounding box center [22, 27] width 28 height 9
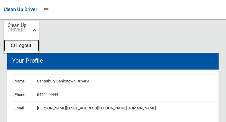
click at [17, 45] on link "Logout" at bounding box center [21, 46] width 35 height 12
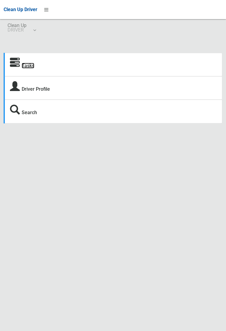
click at [23, 65] on link "Tasks" at bounding box center [28, 66] width 13 height 6
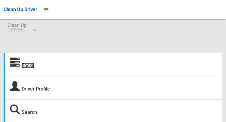
click at [31, 65] on link "Tasks" at bounding box center [28, 66] width 13 height 6
click at [23, 65] on link "Tasks" at bounding box center [28, 66] width 13 height 6
click at [30, 69] on link "Tasks" at bounding box center [28, 66] width 13 height 6
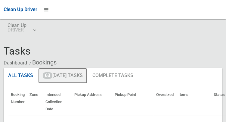
click at [62, 76] on link "63 [DATE] Tasks" at bounding box center [62, 76] width 49 height 16
click at [68, 78] on link "63 [DATE] Tasks" at bounding box center [62, 76] width 49 height 16
click at [68, 77] on link "63 [DATE] Tasks" at bounding box center [62, 76] width 49 height 16
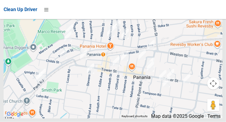
scroll to position [4659, 0]
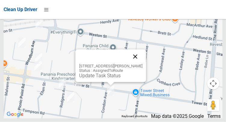
click at [141, 64] on button "Close" at bounding box center [135, 57] width 14 height 14
click at [106, 79] on link "Update Task Status" at bounding box center [99, 76] width 41 height 6
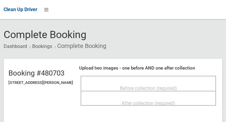
scroll to position [19, 0]
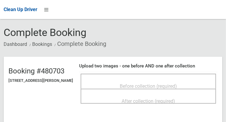
click at [168, 84] on span "Before collection (required)" at bounding box center [148, 87] width 57 height 6
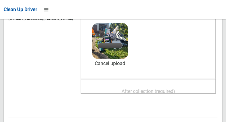
scroll to position [84, 0]
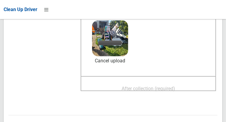
click at [175, 91] on span "After collection (required)" at bounding box center [148, 89] width 54 height 6
click at [154, 88] on span "After collection (required)" at bounding box center [148, 89] width 54 height 6
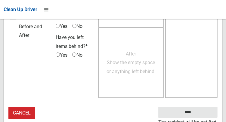
scroll to position [543, 0]
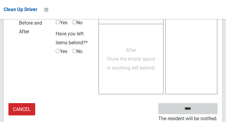
click at [202, 112] on input "****" at bounding box center [187, 108] width 59 height 11
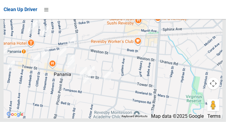
scroll to position [4659, 0]
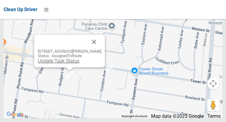
click at [67, 64] on link "Update Task Status" at bounding box center [58, 61] width 41 height 6
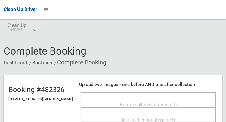
click at [177, 102] on span "Before collection (required)" at bounding box center [148, 105] width 57 height 6
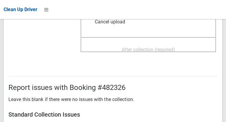
scroll to position [122, 0]
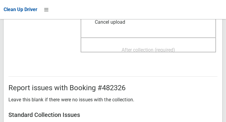
click at [166, 50] on span "After collection (required)" at bounding box center [148, 50] width 54 height 6
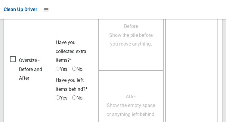
scroll to position [543, 0]
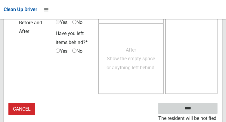
click at [186, 112] on input "****" at bounding box center [187, 108] width 59 height 11
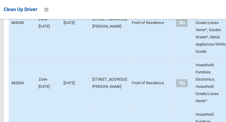
scroll to position [4659, 0]
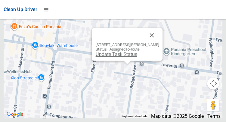
click at [122, 57] on link "Update Task Status" at bounding box center [115, 55] width 41 height 6
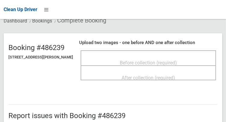
scroll to position [42, 0]
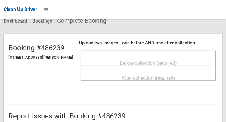
click at [177, 64] on span "Before collection (required)" at bounding box center [148, 63] width 57 height 6
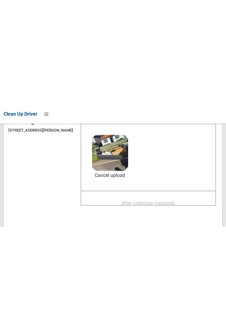
scroll to position [75, 0]
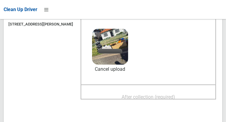
click at [175, 95] on span "After collection (required)" at bounding box center [148, 97] width 54 height 6
click at [171, 100] on span "After collection (required)" at bounding box center [148, 97] width 54 height 6
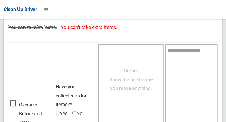
scroll to position [543, 0]
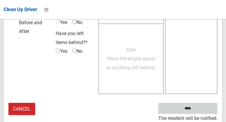
click at [197, 111] on input "****" at bounding box center [187, 108] width 59 height 11
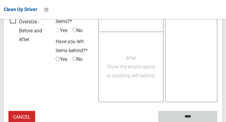
scroll to position [532, 0]
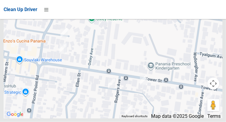
scroll to position [4659, 0]
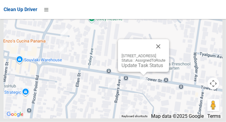
click at [145, 72] on div "[STREET_ADDRESS] Status : AssignedToRoute Update Task Status" at bounding box center [143, 55] width 51 height 33
click at [148, 69] on link "Update Task Status" at bounding box center [141, 66] width 41 height 6
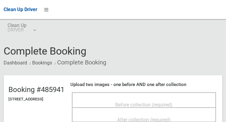
click at [164, 102] on span "Before collection (required)" at bounding box center [143, 105] width 57 height 6
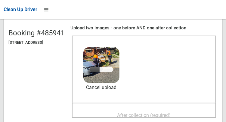
scroll to position [61, 0]
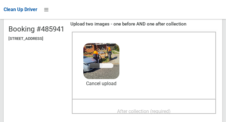
click at [126, 110] on span "After collection (required)" at bounding box center [144, 112] width 54 height 6
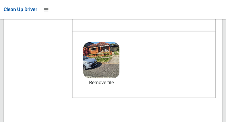
scroll to position [129, 0]
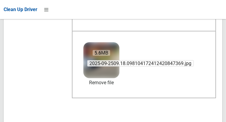
click at [121, 65] on span "2025-09-2509.18.098104172412420847369.jpg" at bounding box center [140, 63] width 106 height 6
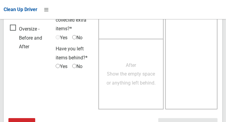
scroll to position [543, 0]
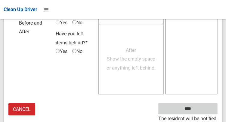
click at [199, 109] on input "****" at bounding box center [187, 108] width 59 height 11
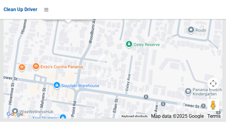
scroll to position [4659, 0]
click at [46, 16] on link "Update Task Status" at bounding box center [66, 14] width 41 height 6
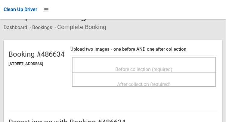
scroll to position [40, 0]
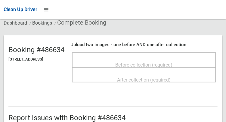
click at [173, 63] on span "Before collection (required)" at bounding box center [143, 65] width 57 height 6
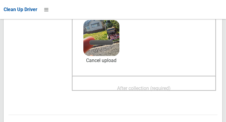
scroll to position [84, 0]
click at [171, 86] on span "After collection (required)" at bounding box center [144, 89] width 54 height 6
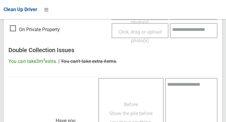
scroll to position [543, 0]
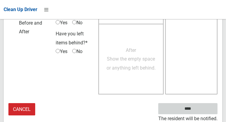
click at [191, 109] on input "****" at bounding box center [187, 108] width 59 height 11
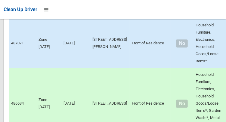
scroll to position [4659, 0]
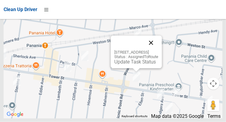
click at [158, 50] on button "Close" at bounding box center [151, 43] width 14 height 14
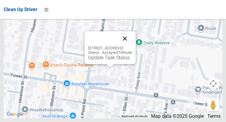
click at [132, 46] on button "Close" at bounding box center [125, 39] width 14 height 14
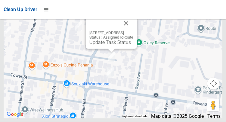
click at [109, 49] on div "8 Panorama Parade, PANANIA NSW 2213 Status : AssignedToRoute Update Task Status" at bounding box center [111, 32] width 51 height 33
click at [107, 45] on link "Update Task Status" at bounding box center [109, 43] width 41 height 6
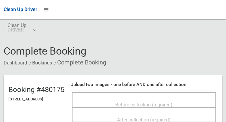
click at [173, 102] on span "Before collection (required)" at bounding box center [143, 105] width 57 height 6
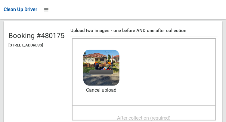
scroll to position [58, 0]
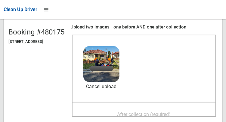
click at [170, 113] on span "After collection (required)" at bounding box center [144, 115] width 54 height 6
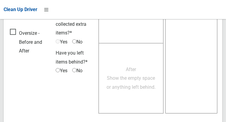
scroll to position [543, 0]
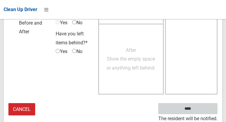
click at [197, 111] on input "****" at bounding box center [187, 108] width 59 height 11
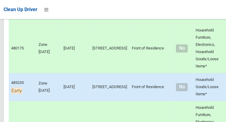
scroll to position [4659, 0]
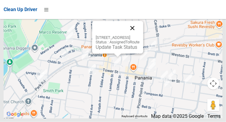
click at [139, 35] on button "Close" at bounding box center [132, 28] width 14 height 14
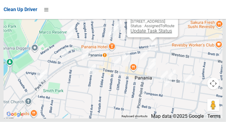
click at [149, 34] on link "Update Task Status" at bounding box center [150, 31] width 41 height 6
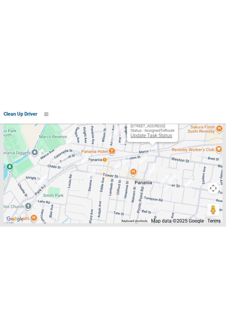
scroll to position [4464, 0]
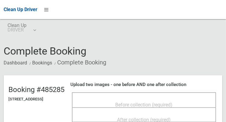
click at [178, 99] on div "Before collection (required)" at bounding box center [143, 104] width 131 height 11
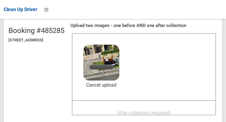
scroll to position [64, 0]
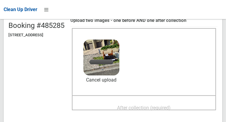
click at [171, 105] on span "After collection (required)" at bounding box center [144, 108] width 54 height 6
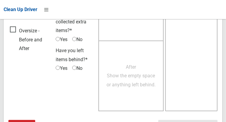
scroll to position [543, 0]
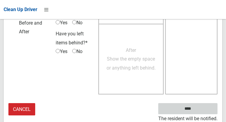
click at [186, 113] on input "****" at bounding box center [187, 108] width 59 height 11
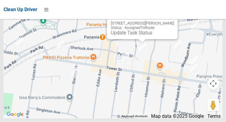
scroll to position [4659, 0]
click at [140, 36] on link "Update Task Status" at bounding box center [130, 33] width 41 height 6
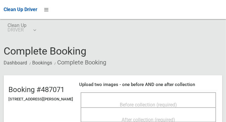
click at [186, 100] on div "Before collection (required)" at bounding box center [148, 104] width 122 height 11
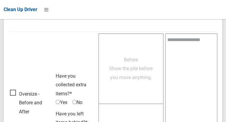
scroll to position [490, 0]
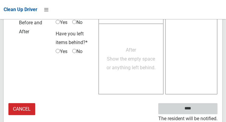
click at [200, 108] on input "****" at bounding box center [187, 108] width 59 height 11
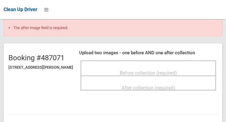
scroll to position [49, 0]
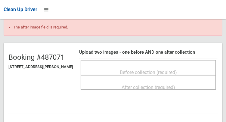
click at [191, 69] on div "Before collection (required)" at bounding box center [148, 72] width 122 height 11
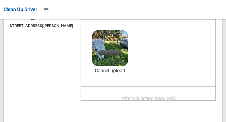
scroll to position [94, 0]
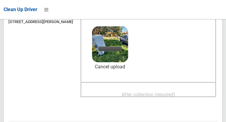
click at [184, 95] on div "After collection (required)" at bounding box center [148, 94] width 122 height 11
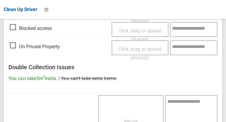
scroll to position [560, 0]
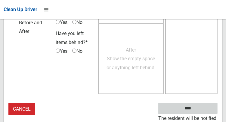
click at [197, 112] on input "****" at bounding box center [187, 108] width 59 height 11
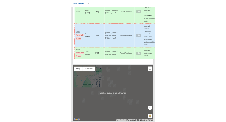
scroll to position [4442, 0]
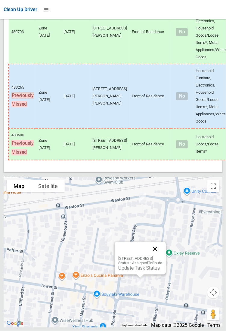
click at [162, 122] on button "Close" at bounding box center [155, 249] width 14 height 14
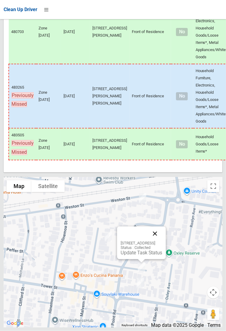
click at [162, 122] on button "Close" at bounding box center [155, 234] width 14 height 14
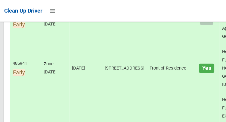
scroll to position [0, 0]
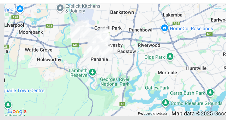
scroll to position [4659, 0]
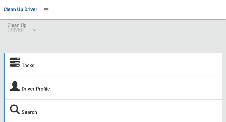
click at [10, 65] on icon at bounding box center [15, 63] width 10 height 10
click at [13, 64] on icon at bounding box center [15, 63] width 10 height 10
click at [15, 62] on icon at bounding box center [15, 63] width 10 height 10
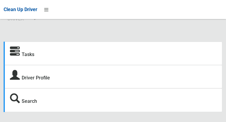
scroll to position [13, 0]
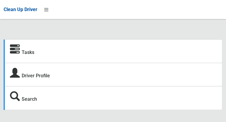
click at [17, 53] on icon at bounding box center [15, 50] width 10 height 10
click at [48, 12] on icon at bounding box center [46, 10] width 4 height 10
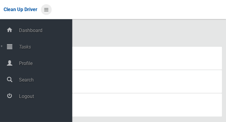
scroll to position [2, 0]
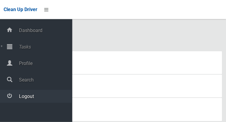
click at [32, 100] on span "Logout" at bounding box center [44, 97] width 55 height 6
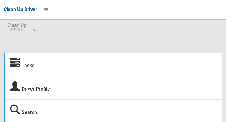
click at [15, 65] on icon at bounding box center [15, 63] width 10 height 10
click at [13, 66] on icon at bounding box center [15, 63] width 10 height 10
click at [16, 64] on icon at bounding box center [15, 63] width 10 height 10
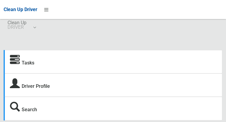
scroll to position [13, 0]
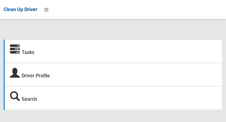
click at [16, 52] on icon at bounding box center [15, 50] width 10 height 10
click at [17, 53] on icon at bounding box center [15, 50] width 10 height 10
click at [20, 51] on strong "Tasks" at bounding box center [22, 52] width 24 height 8
click at [15, 48] on icon at bounding box center [15, 50] width 10 height 10
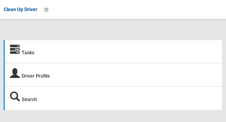
click at [20, 53] on strong "Tasks" at bounding box center [22, 52] width 24 height 8
click at [17, 55] on icon at bounding box center [15, 50] width 10 height 10
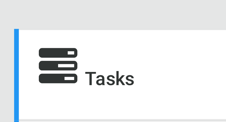
click at [14, 51] on icon at bounding box center [15, 50] width 10 height 10
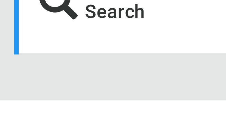
scroll to position [13, 0]
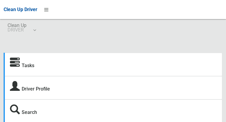
click at [16, 66] on icon at bounding box center [15, 63] width 10 height 10
click at [17, 66] on icon at bounding box center [15, 63] width 10 height 10
click at [19, 68] on icon at bounding box center [15, 63] width 10 height 10
click at [17, 65] on icon at bounding box center [15, 63] width 10 height 10
click at [14, 66] on icon at bounding box center [15, 63] width 10 height 10
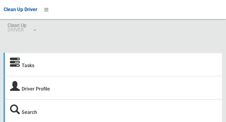
click at [191, 67] on div "Tasks" at bounding box center [113, 64] width 219 height 23
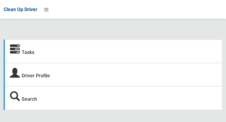
click at [17, 53] on icon at bounding box center [15, 50] width 10 height 10
click at [26, 51] on link "Tasks" at bounding box center [28, 53] width 13 height 6
click at [28, 40] on div "Tasks" at bounding box center [113, 51] width 219 height 23
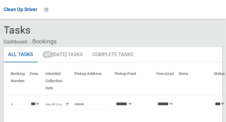
scroll to position [23, 0]
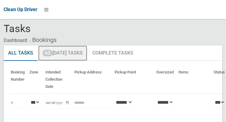
click at [65, 56] on link "63 [DATE] Tasks" at bounding box center [62, 54] width 49 height 16
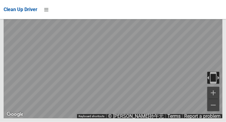
scroll to position [4657, 0]
